Goal: Information Seeking & Learning: Learn about a topic

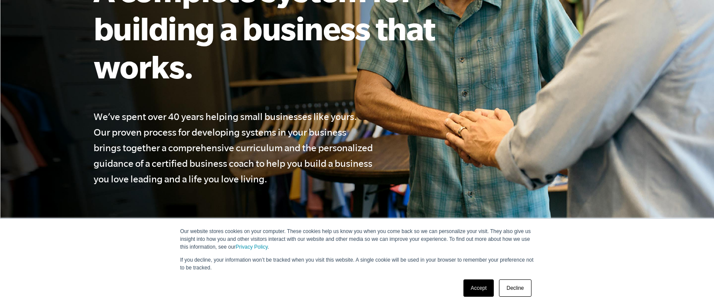
scroll to position [158, 0]
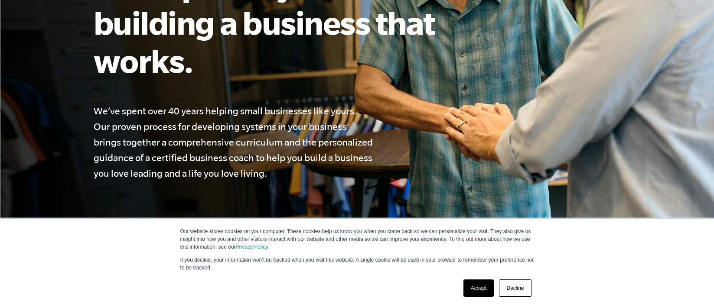
click at [481, 288] on link "Accept" at bounding box center [478, 288] width 31 height 17
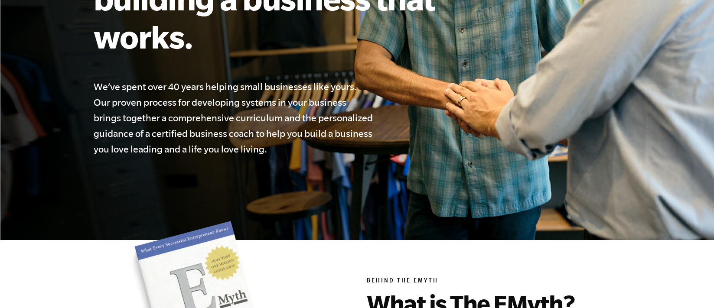
scroll to position [291, 0]
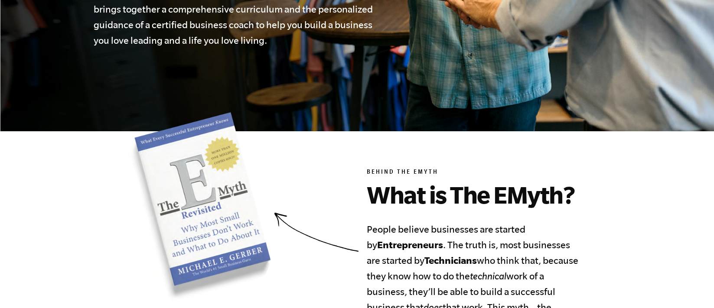
drag, startPoint x: 209, startPoint y: 221, endPoint x: 565, endPoint y: 0, distance: 419.0
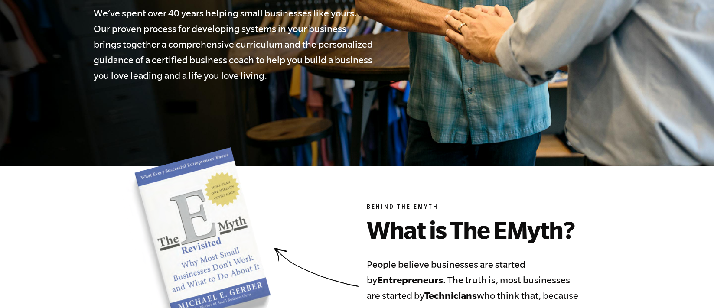
scroll to position [0, 0]
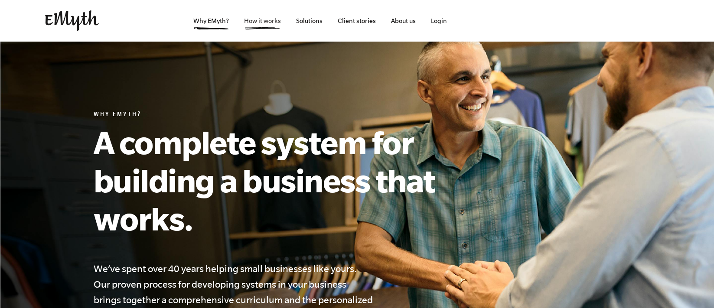
click at [275, 26] on link "How it works" at bounding box center [262, 21] width 51 height 42
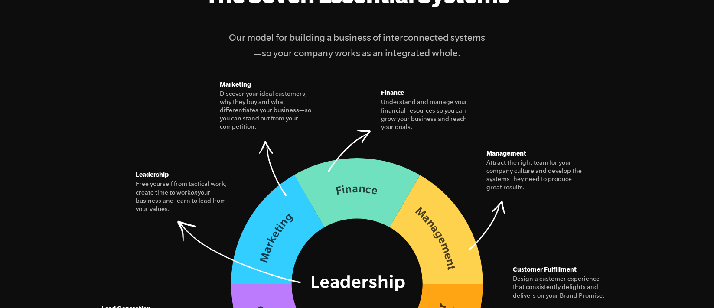
scroll to position [1138, 0]
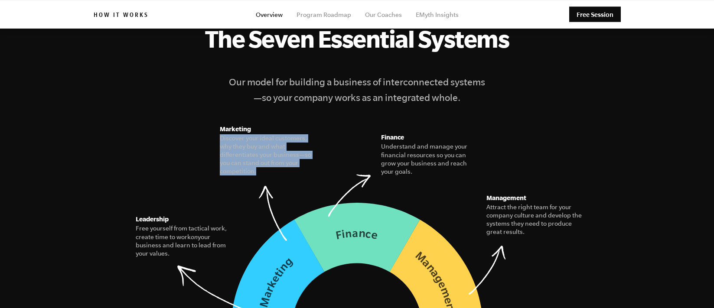
drag, startPoint x: 258, startPoint y: 118, endPoint x: 295, endPoint y: 157, distance: 53.4
click at [295, 157] on figure "Marketing Discover your ideal customers, why they buy and what differentiates y…" at bounding box center [268, 150] width 97 height 52
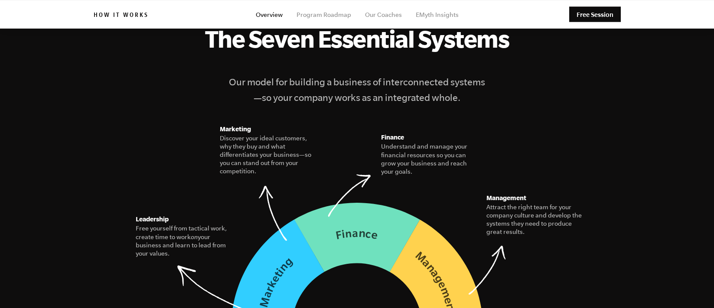
click at [295, 156] on figcaption "Discover your ideal customers, why they buy and what differentiates your busine…" at bounding box center [268, 155] width 97 height 42
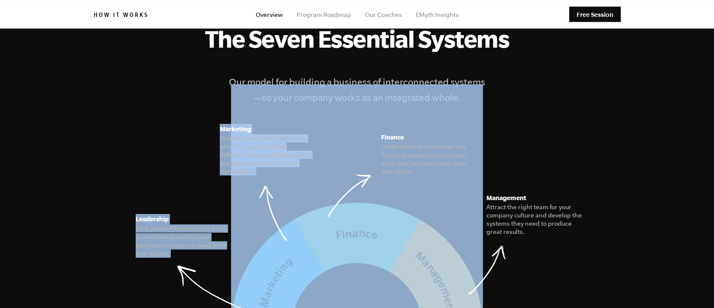
drag, startPoint x: 248, startPoint y: 141, endPoint x: 199, endPoint y: 103, distance: 61.8
click at [199, 103] on figure "The Seven Essential Systems Our model for building a business of interconnected…" at bounding box center [357, 240] width 527 height 431
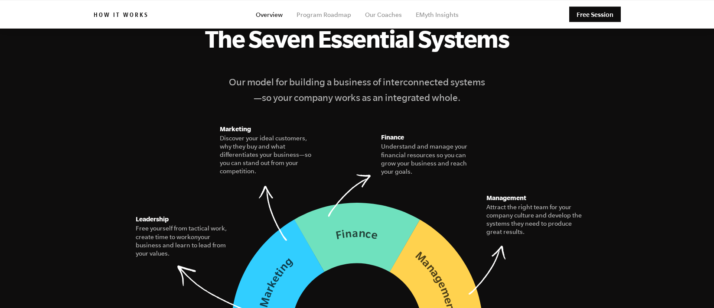
click at [663, 148] on section "The Seven Essential Systems Our model for building a business of interconnected…" at bounding box center [357, 258] width 714 height 646
